Goal: Information Seeking & Learning: Learn about a topic

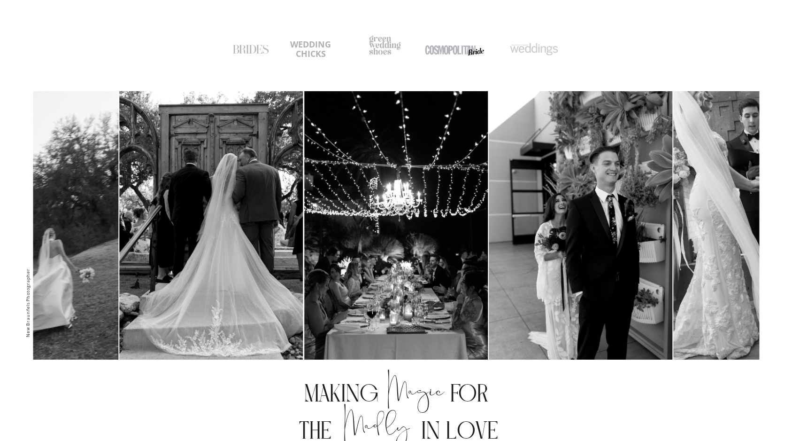
scroll to position [364, 0]
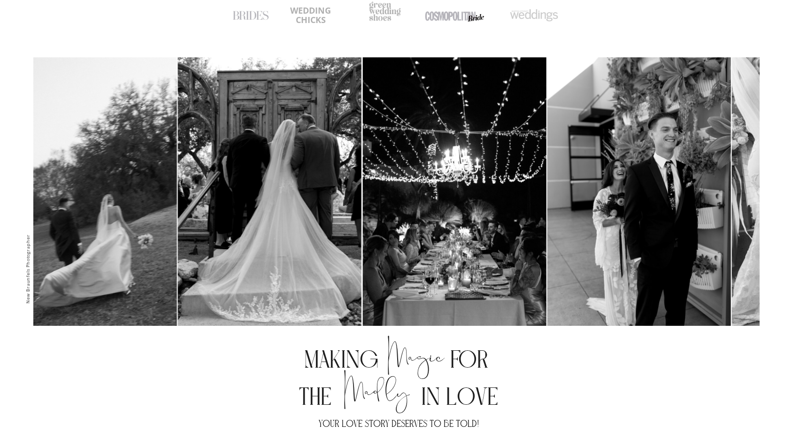
click at [546, 147] on img at bounding box center [455, 195] width 184 height 276
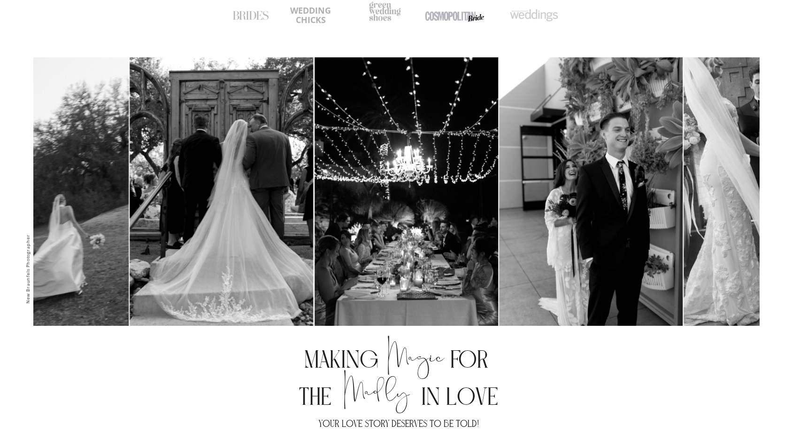
click at [512, 171] on img at bounding box center [591, 195] width 184 height 276
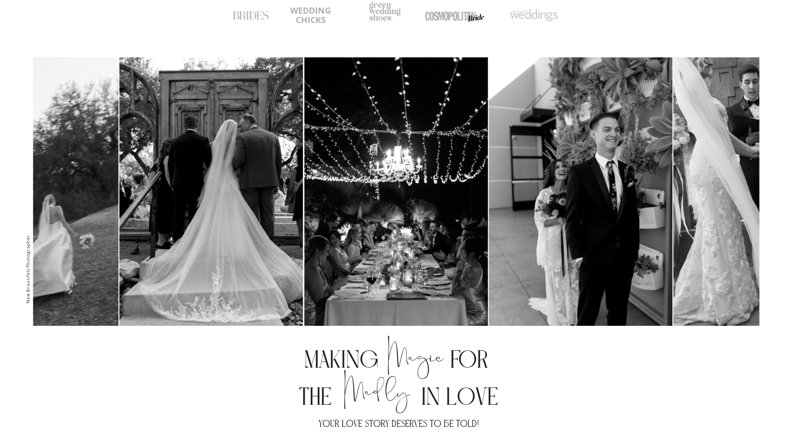
click at [489, 289] on img at bounding box center [581, 195] width 184 height 276
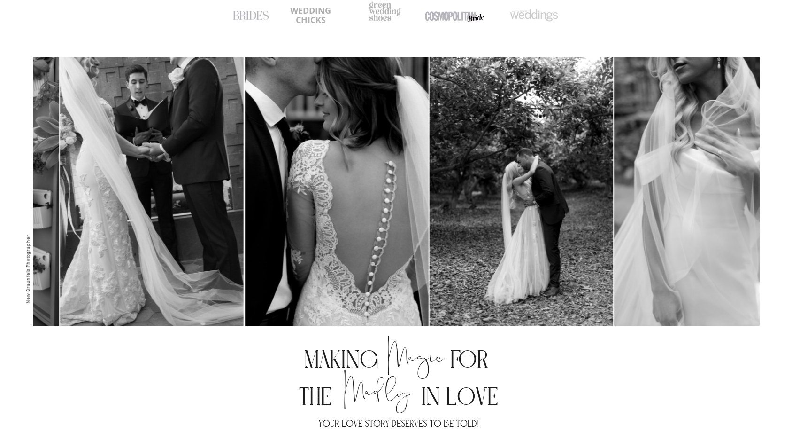
click at [129, 323] on img at bounding box center [152, 195] width 184 height 276
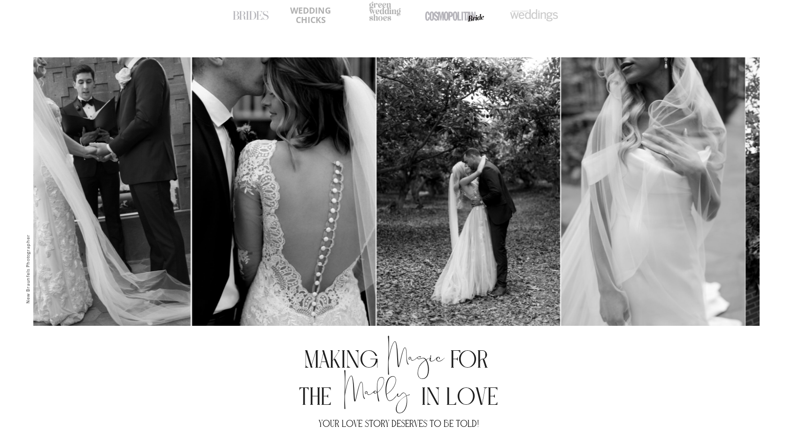
click at [560, 263] on img at bounding box center [469, 195] width 184 height 276
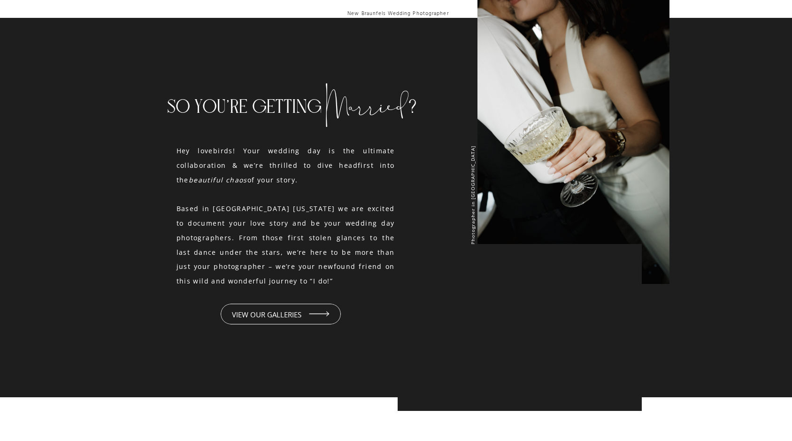
scroll to position [896, 0]
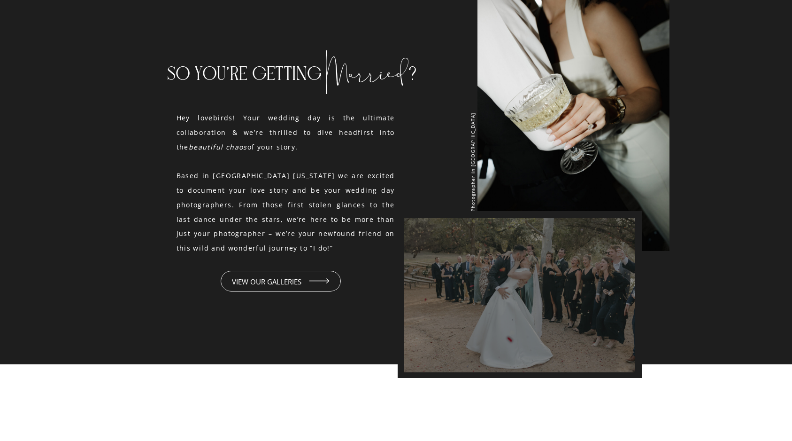
click at [582, 312] on div at bounding box center [519, 294] width 231 height 202
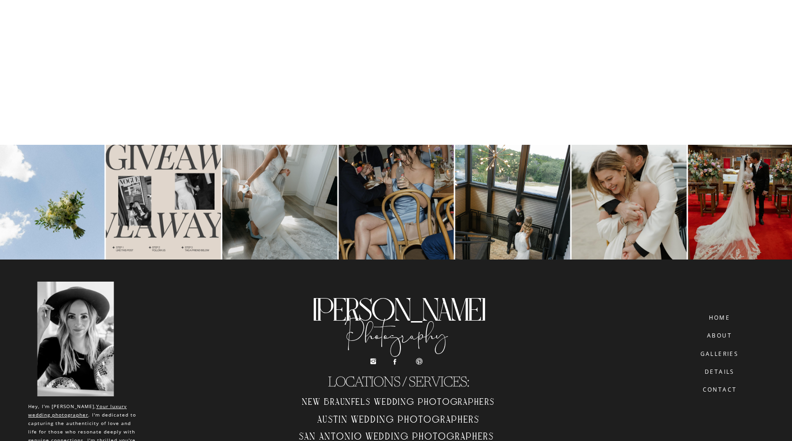
scroll to position [4873, 0]
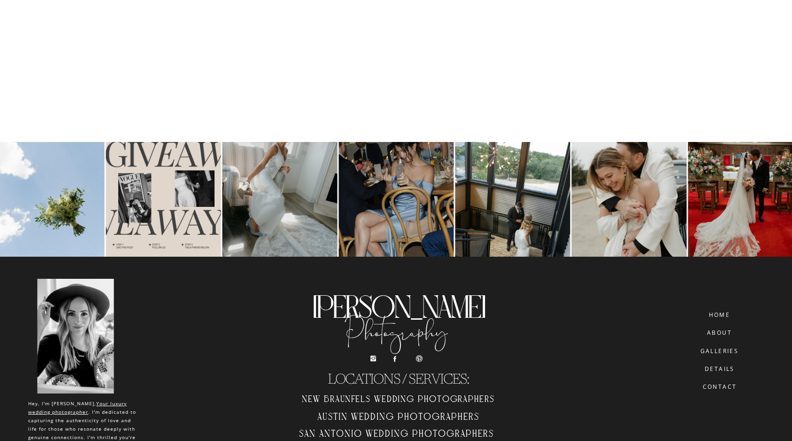
click at [398, 412] on h2 "Austin Wedding Photographers" at bounding box center [399, 417] width 212 height 15
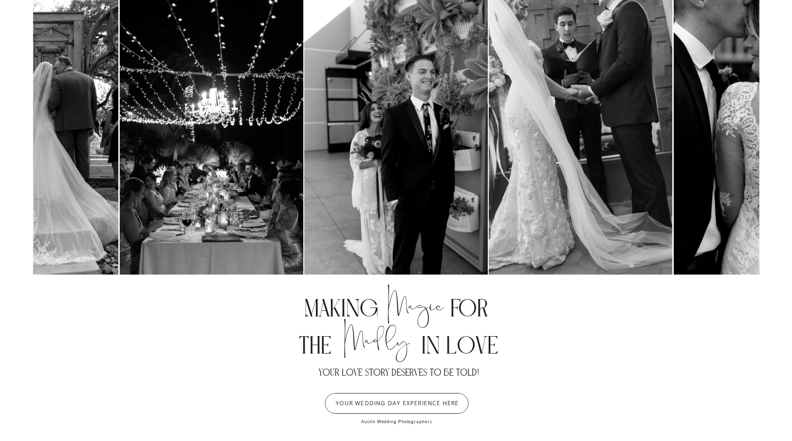
scroll to position [321, 0]
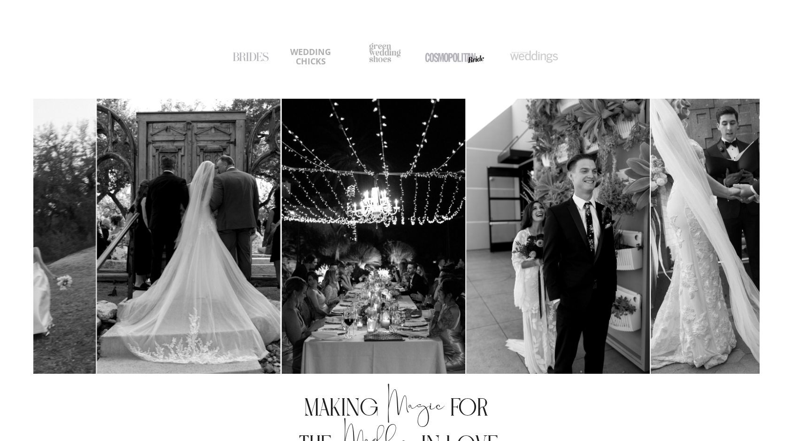
click at [544, 201] on img at bounding box center [558, 237] width 184 height 276
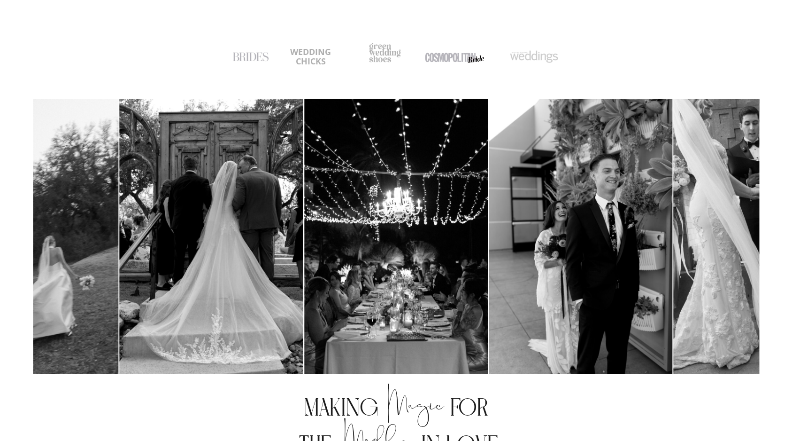
click at [488, 252] on img at bounding box center [396, 237] width 184 height 276
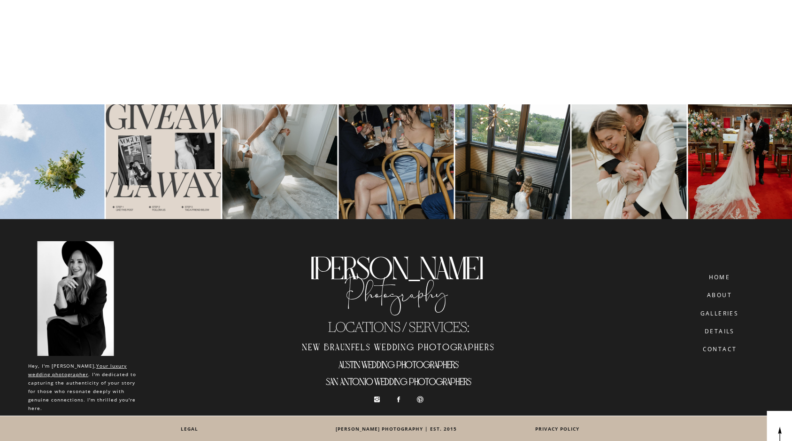
scroll to position [6067, 0]
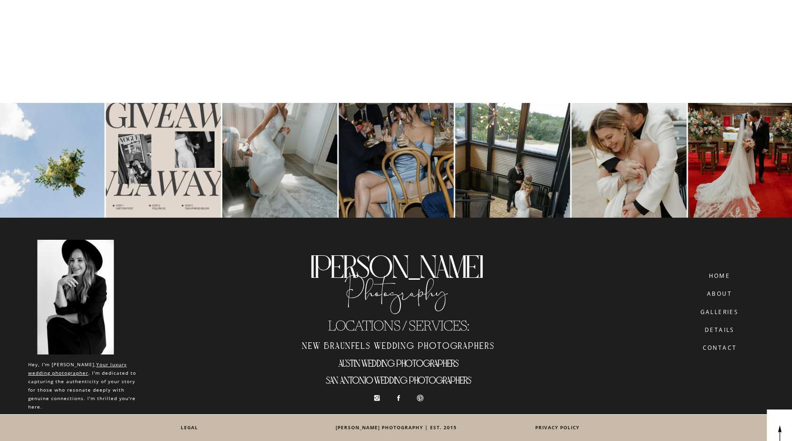
click at [362, 380] on h2 "San Antonio wedding photographers" at bounding box center [399, 381] width 212 height 15
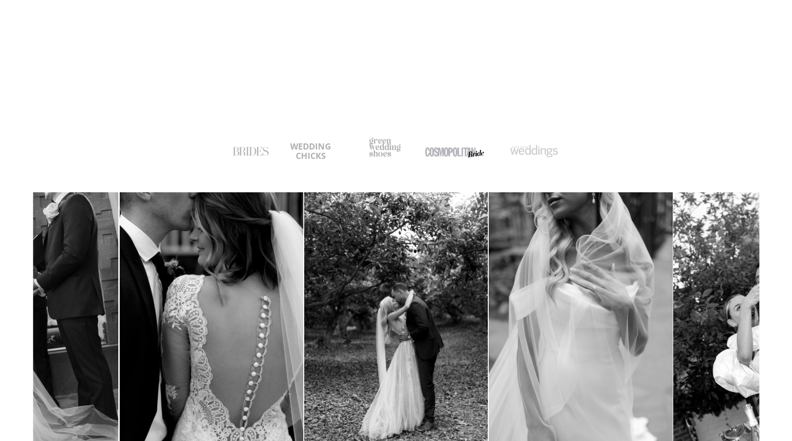
scroll to position [395, 0]
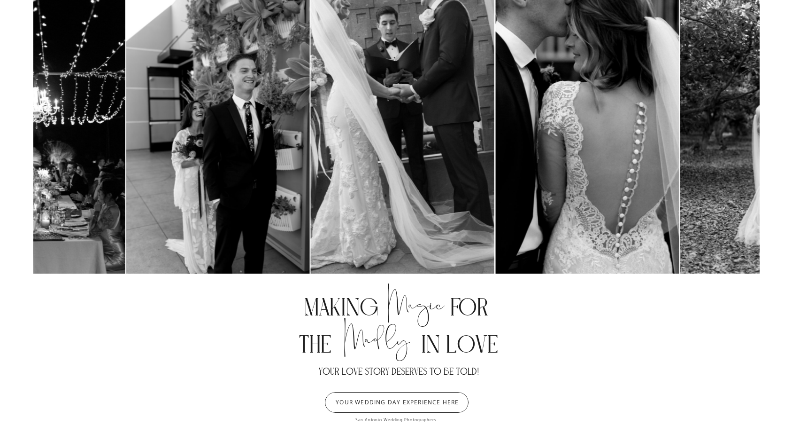
click at [668, 93] on div at bounding box center [304, 137] width 727 height 276
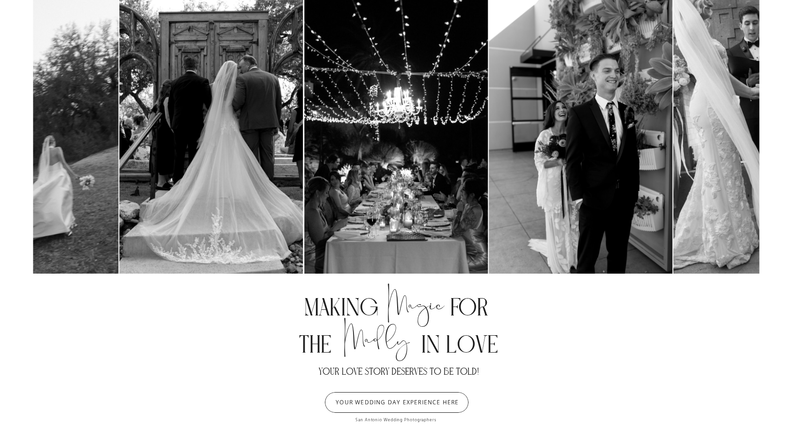
click at [488, 198] on img at bounding box center [396, 137] width 184 height 276
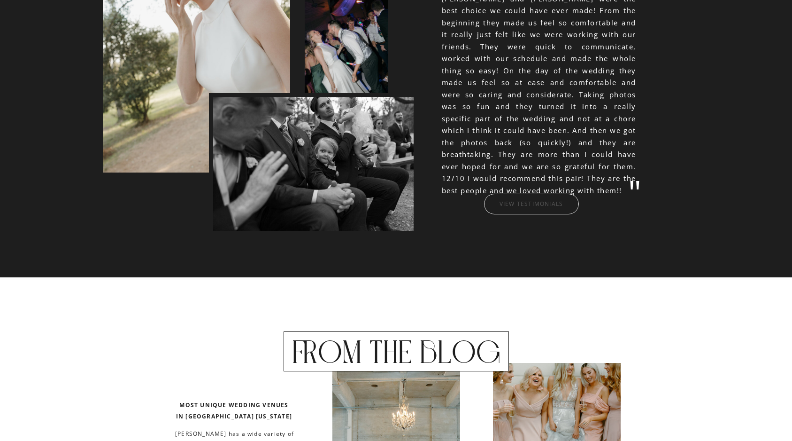
scroll to position [2352, 0]
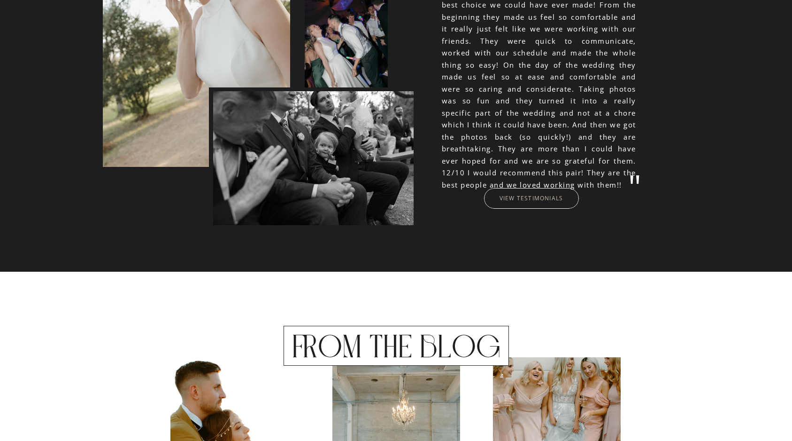
click at [518, 201] on nav "VIEW TESTIMONIALS" at bounding box center [532, 198] width 142 height 7
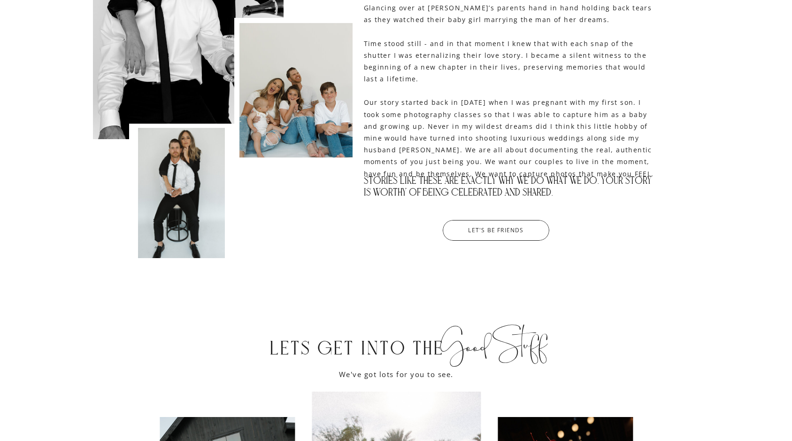
scroll to position [1431, 0]
